Goal: Transaction & Acquisition: Subscribe to service/newsletter

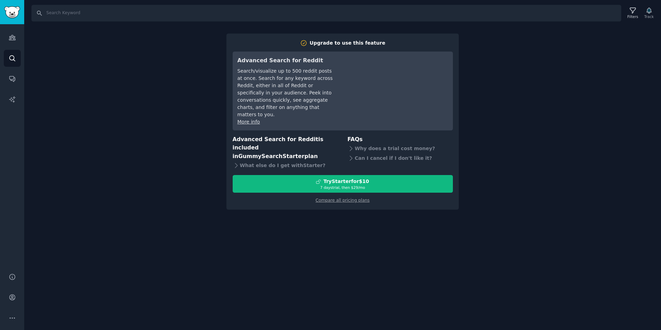
click at [402, 261] on div "Search Filters Track Upgrade to use this feature Advanced Search for Reddit Sea…" at bounding box center [342, 165] width 637 height 330
click at [365, 154] on div "Can I cancel if I don't like it?" at bounding box center [401, 158] width 106 height 10
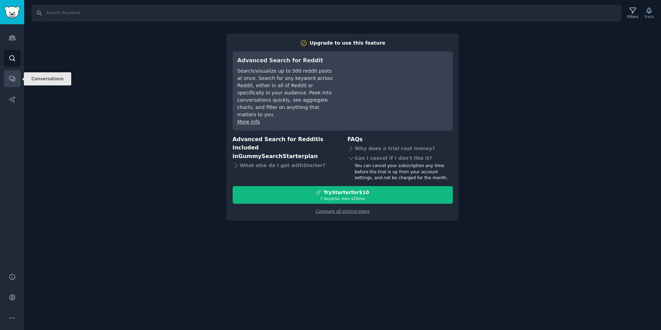
click at [15, 81] on icon "Sidebar" at bounding box center [12, 78] width 7 height 7
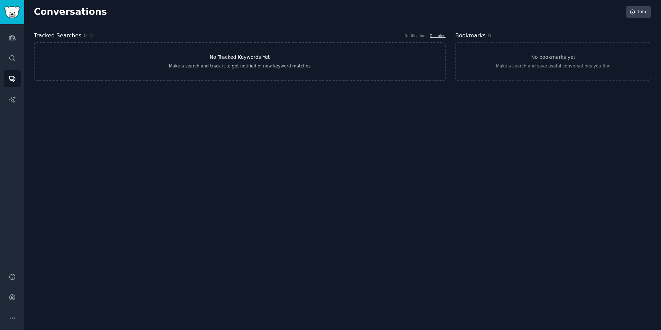
click at [212, 65] on div "Make a search and track it to get notified of new keyword matches" at bounding box center [240, 66] width 142 height 6
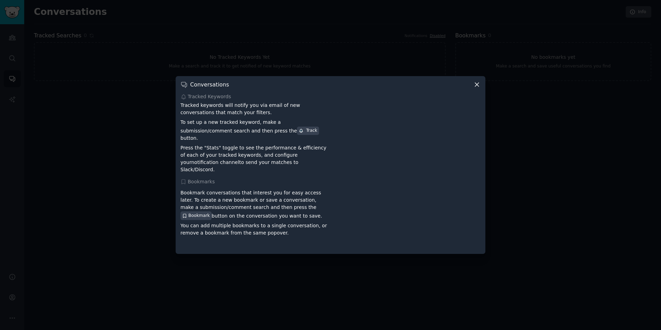
click at [478, 87] on icon at bounding box center [477, 85] width 4 height 4
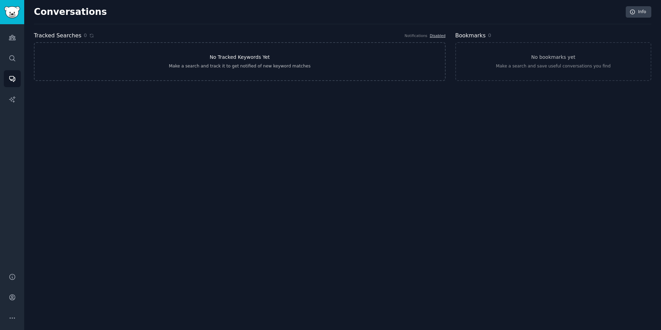
click at [355, 54] on link "No Tracked Keywords Yet Make a search and track it to get notified of new keywo…" at bounding box center [240, 61] width 412 height 39
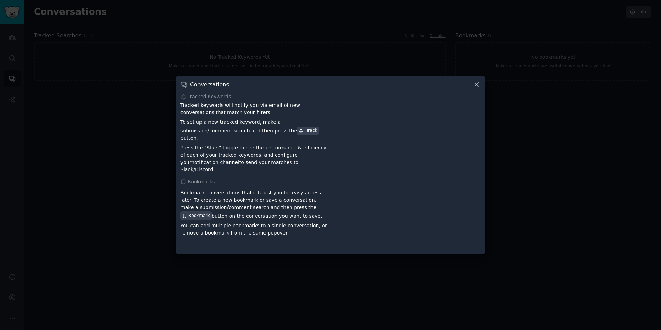
click at [478, 87] on icon at bounding box center [477, 85] width 4 height 4
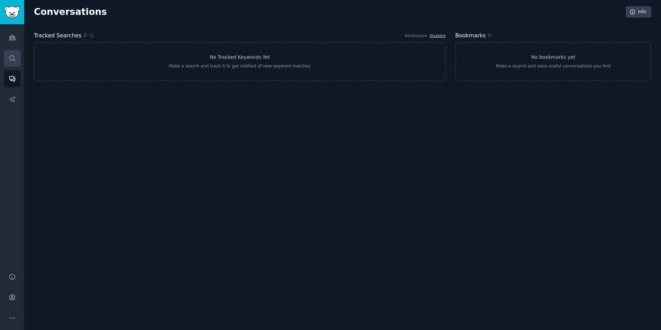
click at [11, 60] on icon "Sidebar" at bounding box center [12, 58] width 7 height 7
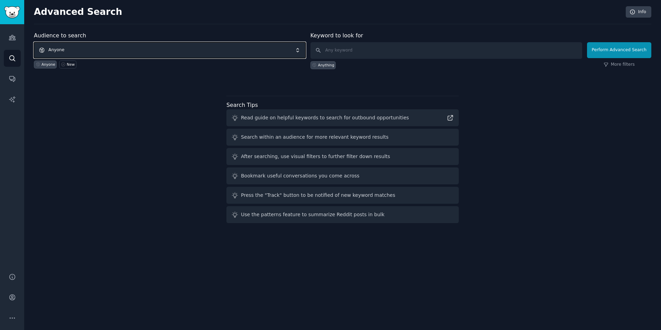
click at [245, 51] on span "Anyone" at bounding box center [170, 50] width 272 height 16
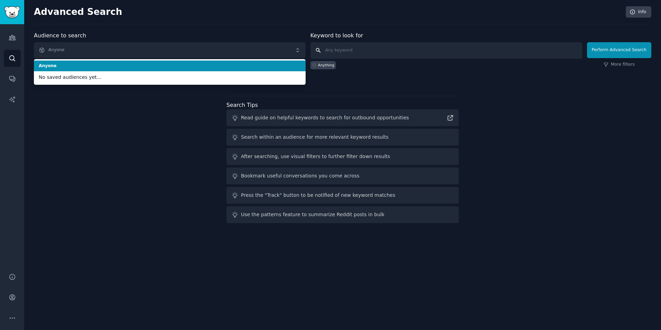
click at [423, 51] on input "text" at bounding box center [447, 50] width 272 height 17
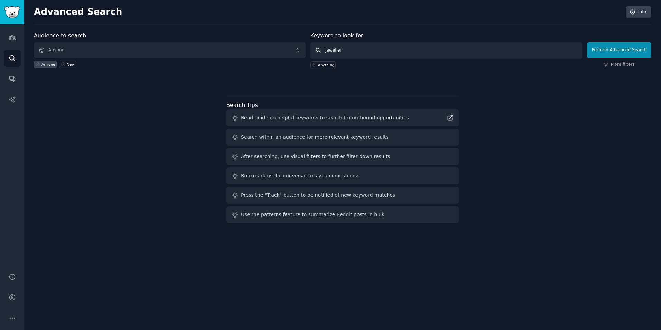
type input "jewellery"
click button "Perform Advanced Search" at bounding box center [619, 50] width 64 height 16
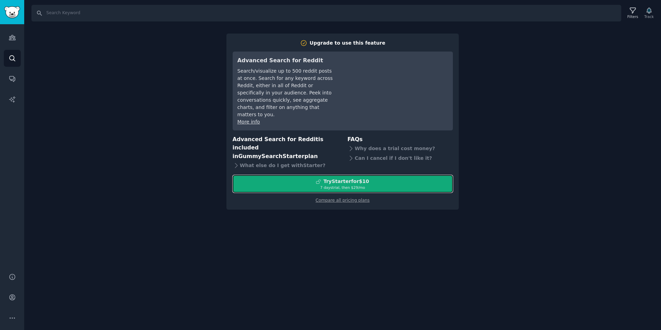
click at [353, 185] on div "7 days trial, then $ 29 /mo" at bounding box center [343, 187] width 220 height 5
